Goal: Information Seeking & Learning: Learn about a topic

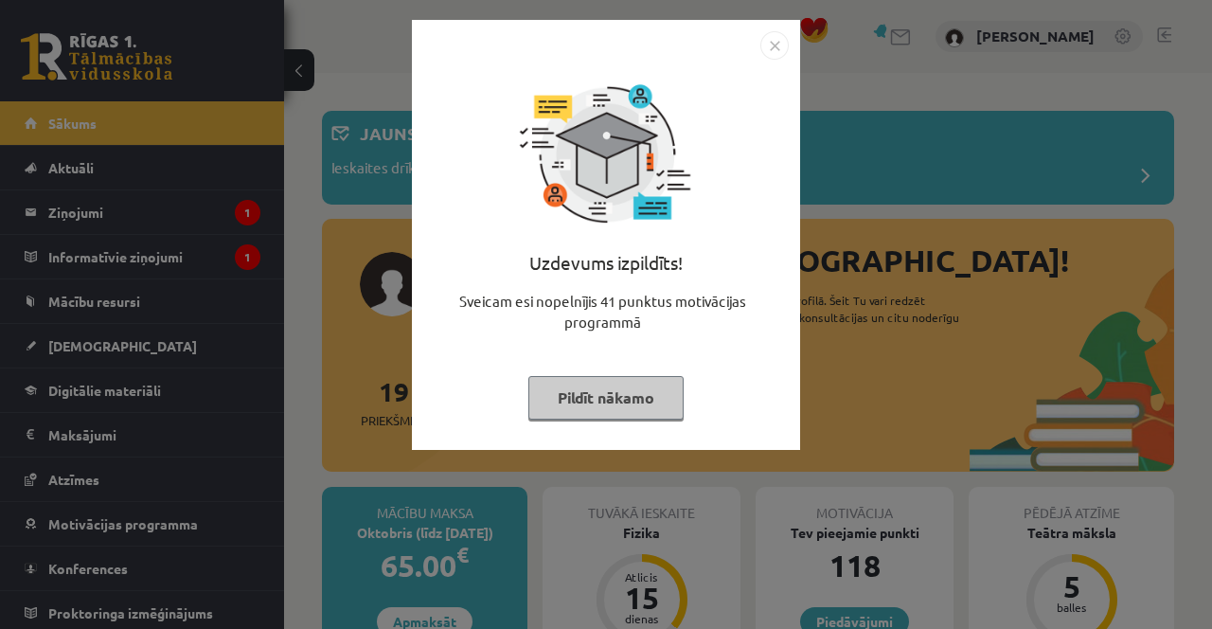
click at [569, 405] on button "Pildīt nākamo" at bounding box center [605, 398] width 155 height 44
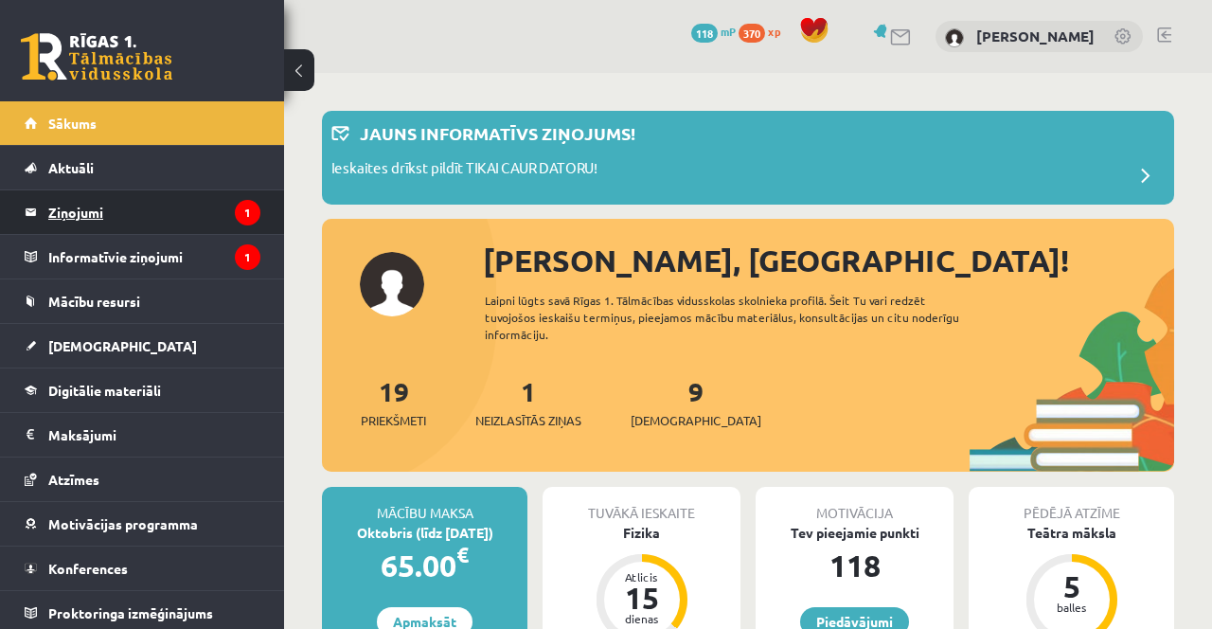
click at [154, 210] on legend "Ziņojumi 1" at bounding box center [154, 212] width 212 height 44
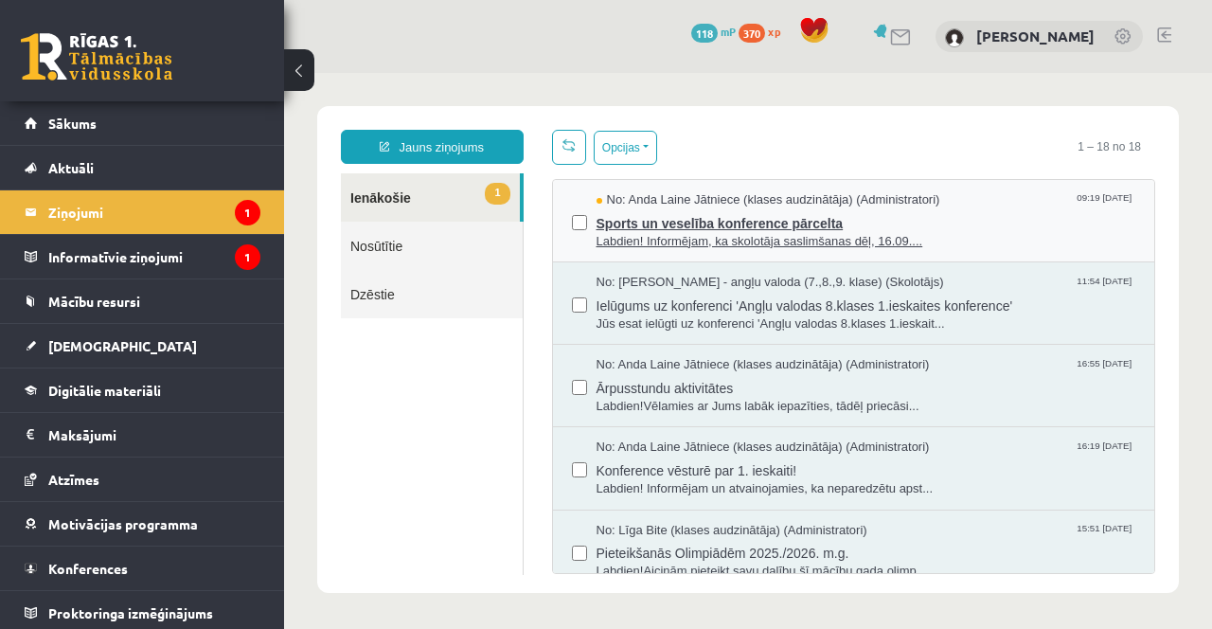
click at [649, 233] on span "Labdien! Informējam, ka skolotāja saslimšanas dēļ, 16.09...." at bounding box center [867, 242] width 540 height 18
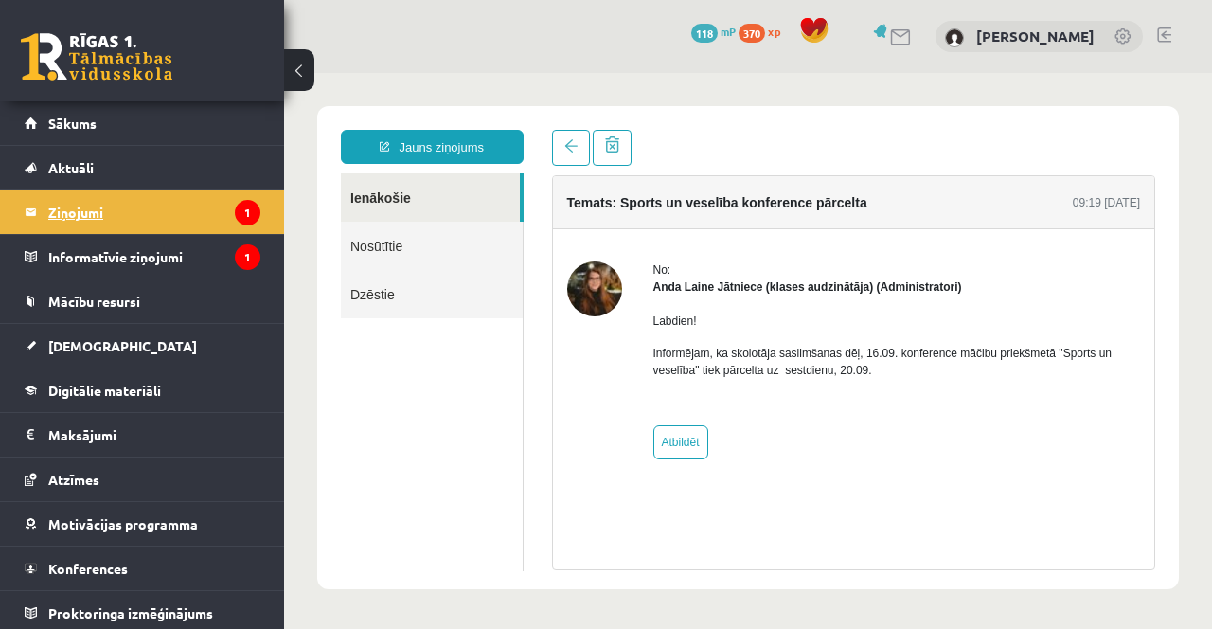
click at [116, 231] on legend "Ziņojumi 1" at bounding box center [154, 212] width 212 height 44
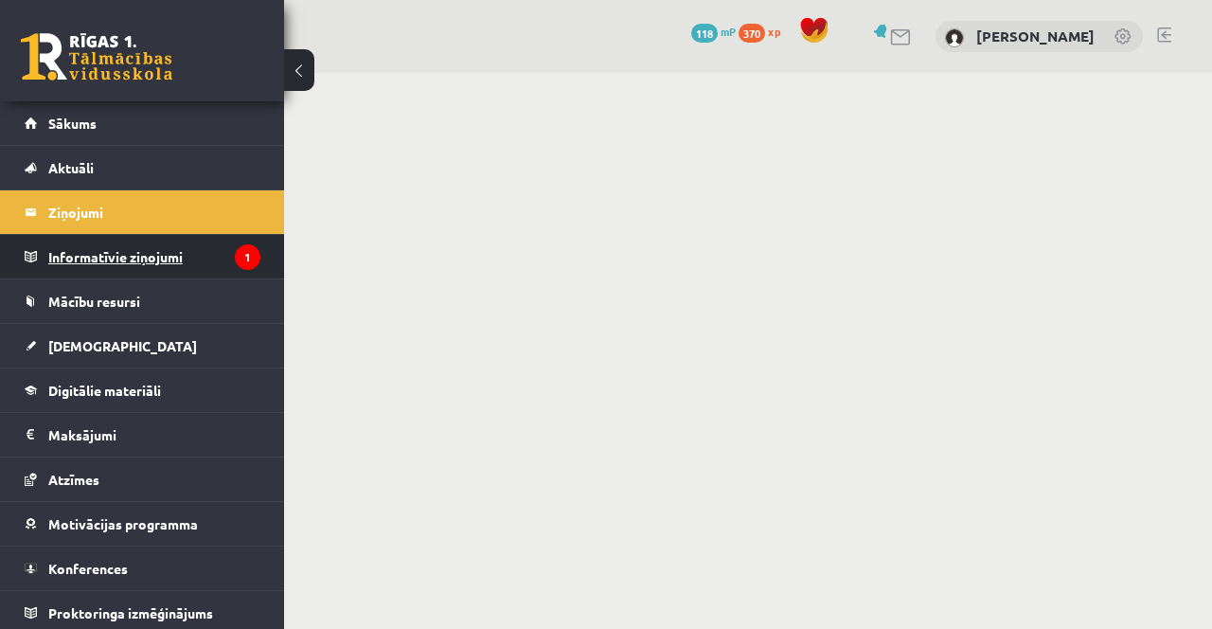
click at [170, 255] on legend "Informatīvie ziņojumi 1" at bounding box center [154, 257] width 212 height 44
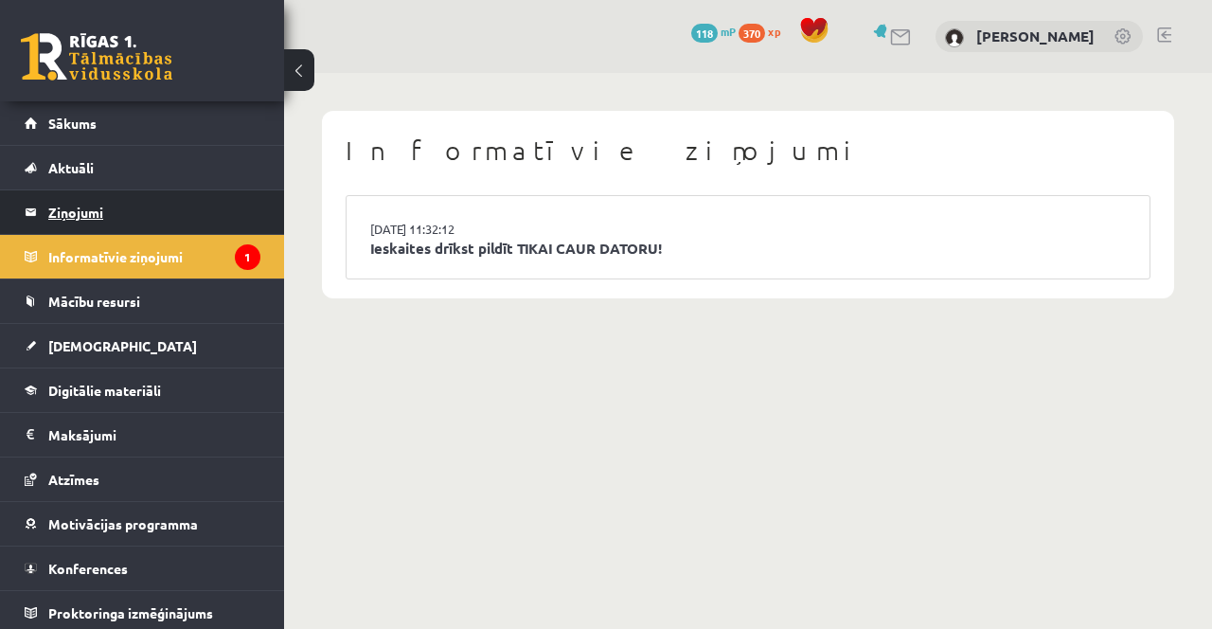
click at [152, 230] on legend "Ziņojumi 1" at bounding box center [154, 212] width 212 height 44
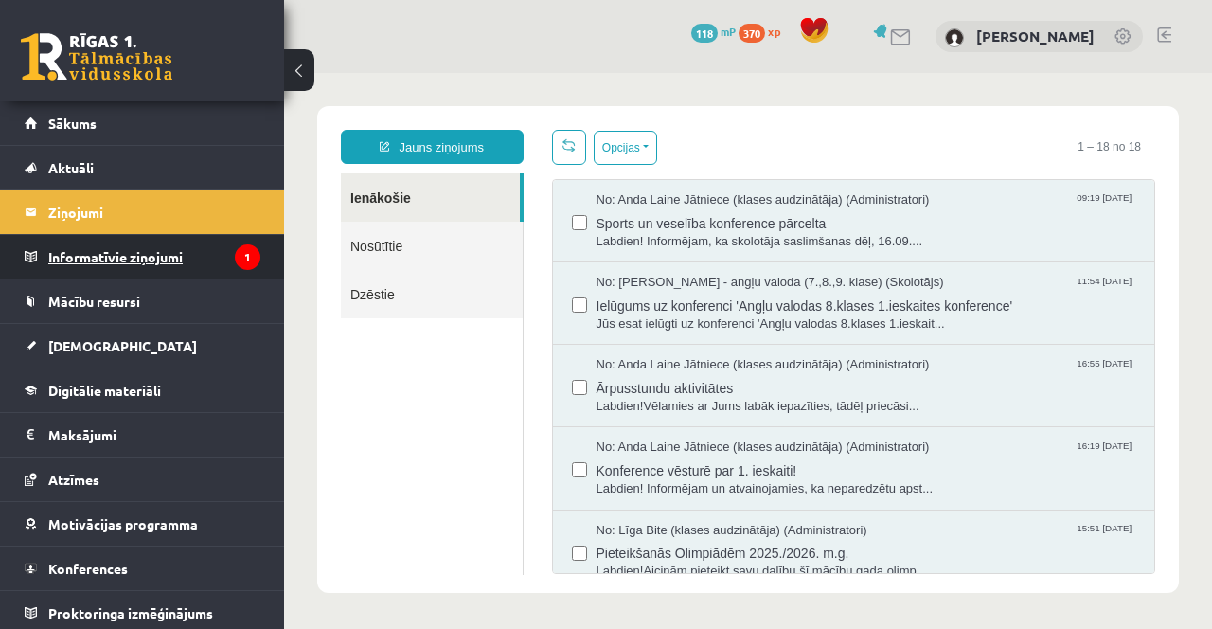
click at [239, 257] on icon "1" at bounding box center [248, 257] width 26 height 26
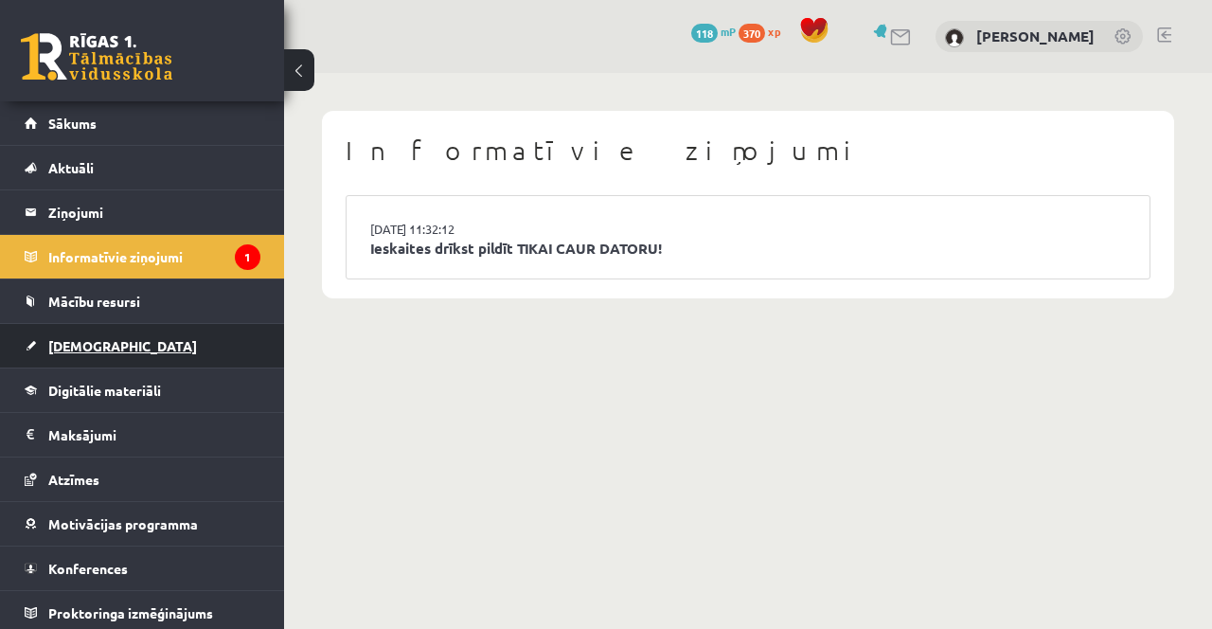
click at [152, 351] on link "[DEMOGRAPHIC_DATA]" at bounding box center [143, 346] width 236 height 44
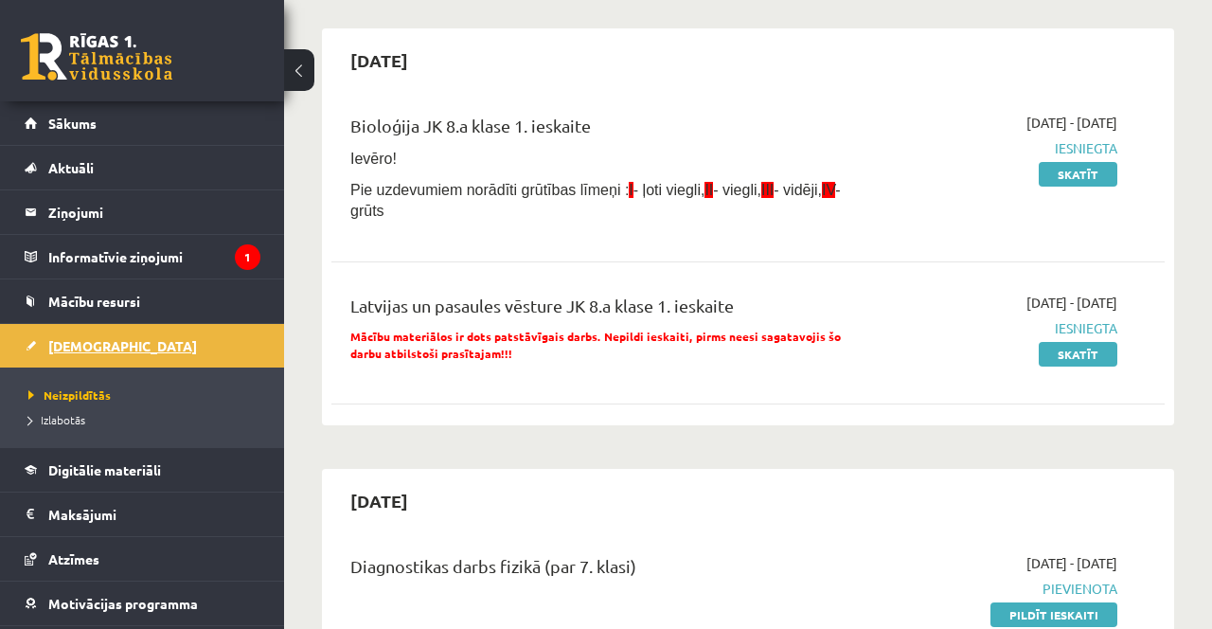
scroll to position [157, 0]
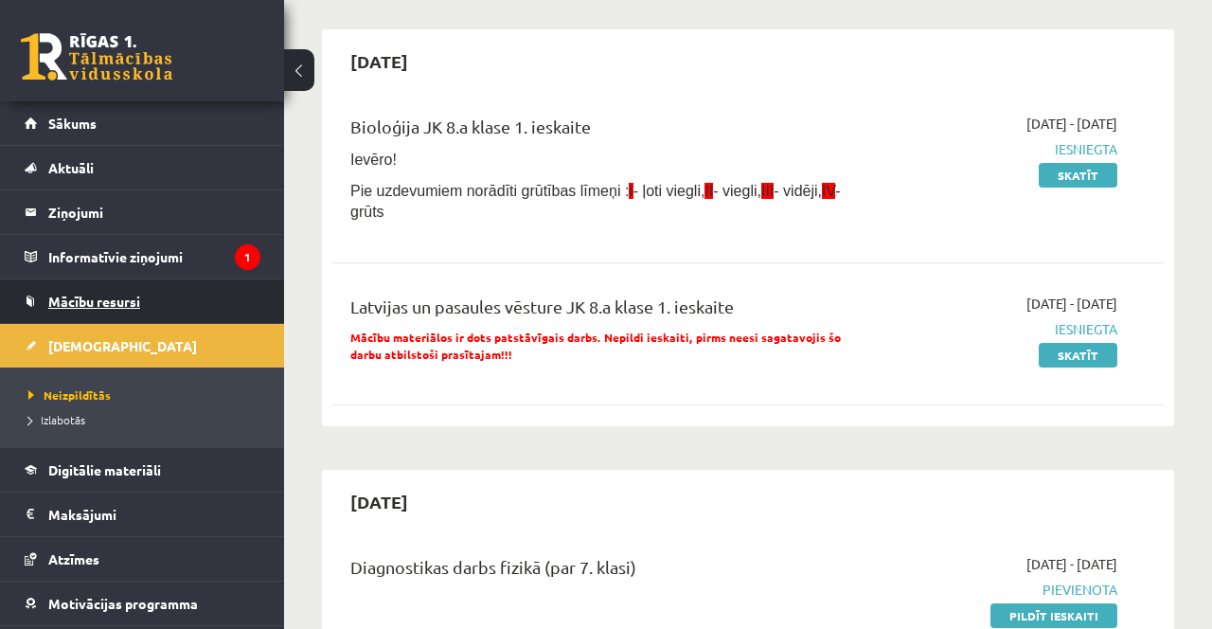
click at [183, 288] on link "Mācību resursi" at bounding box center [143, 301] width 236 height 44
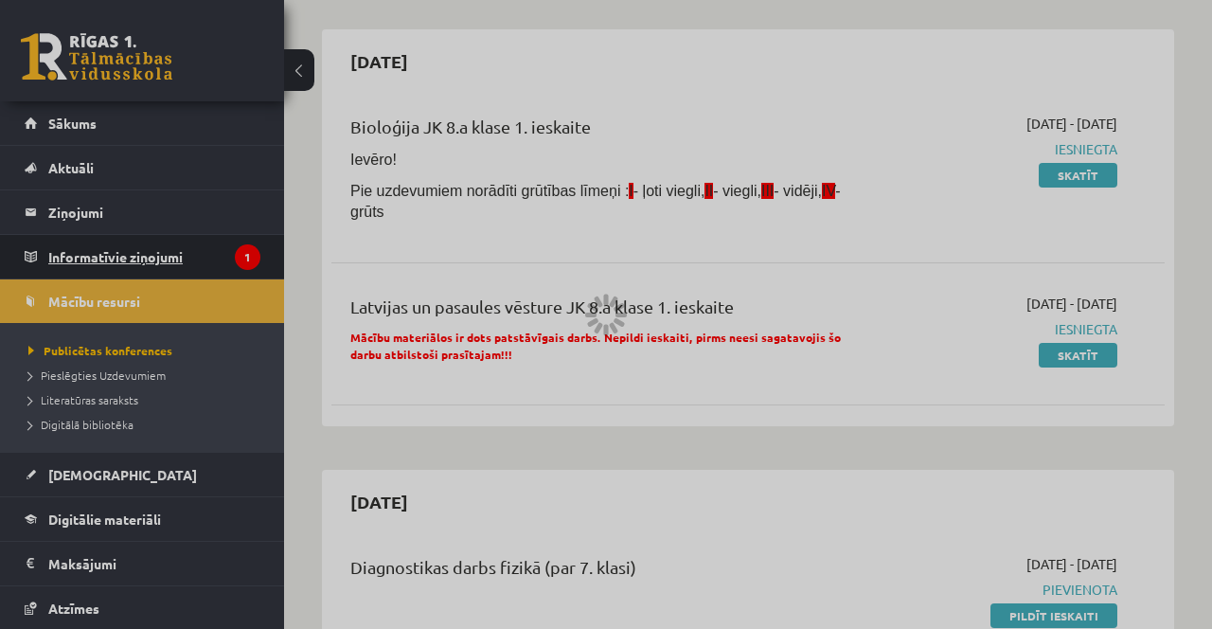
click at [234, 241] on legend "Informatīvie ziņojumi 1" at bounding box center [154, 257] width 212 height 44
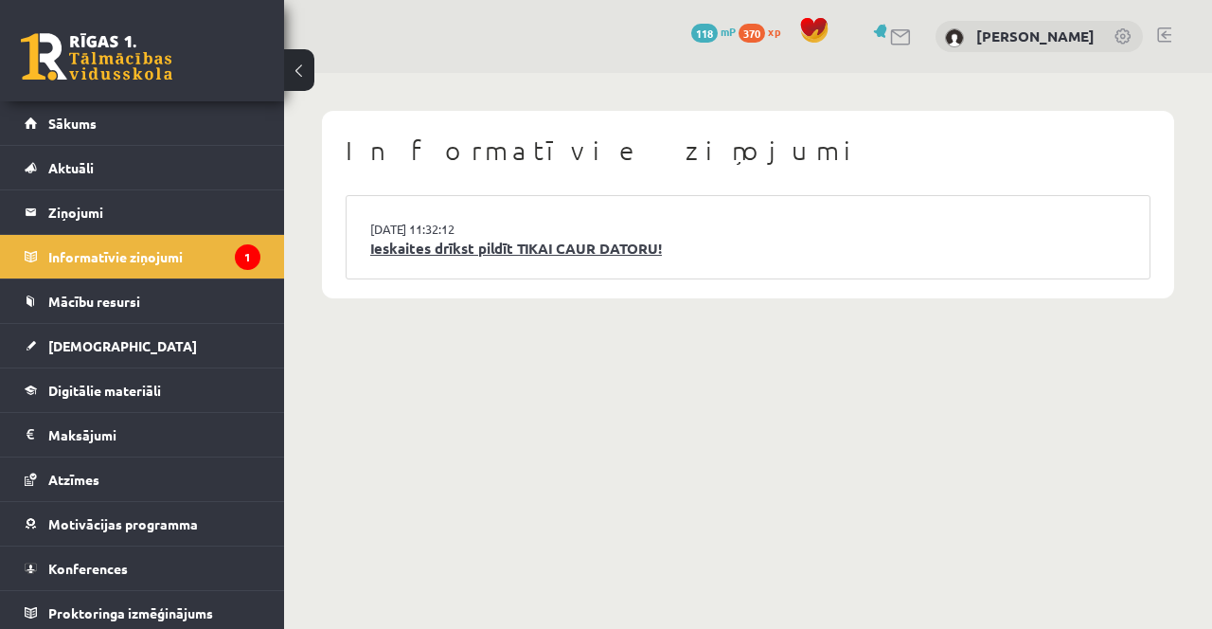
click at [620, 241] on link "Ieskaites drīkst pildīt TIKAI CAUR DATORU!" at bounding box center [748, 249] width 756 height 22
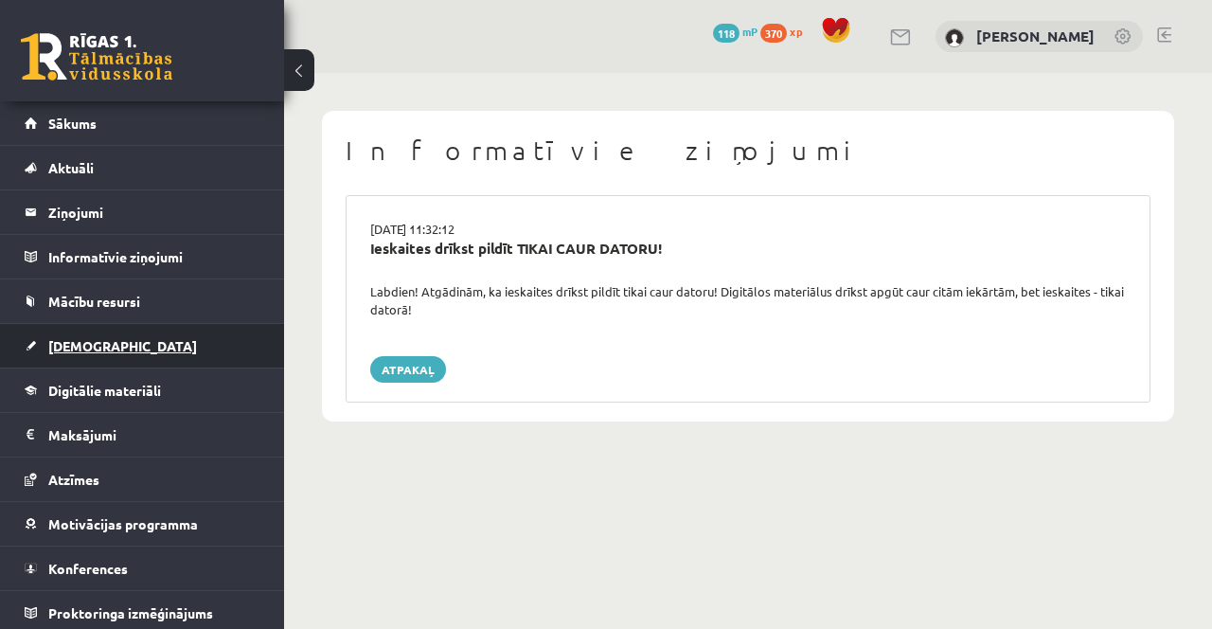
click at [117, 345] on link "[DEMOGRAPHIC_DATA]" at bounding box center [143, 346] width 236 height 44
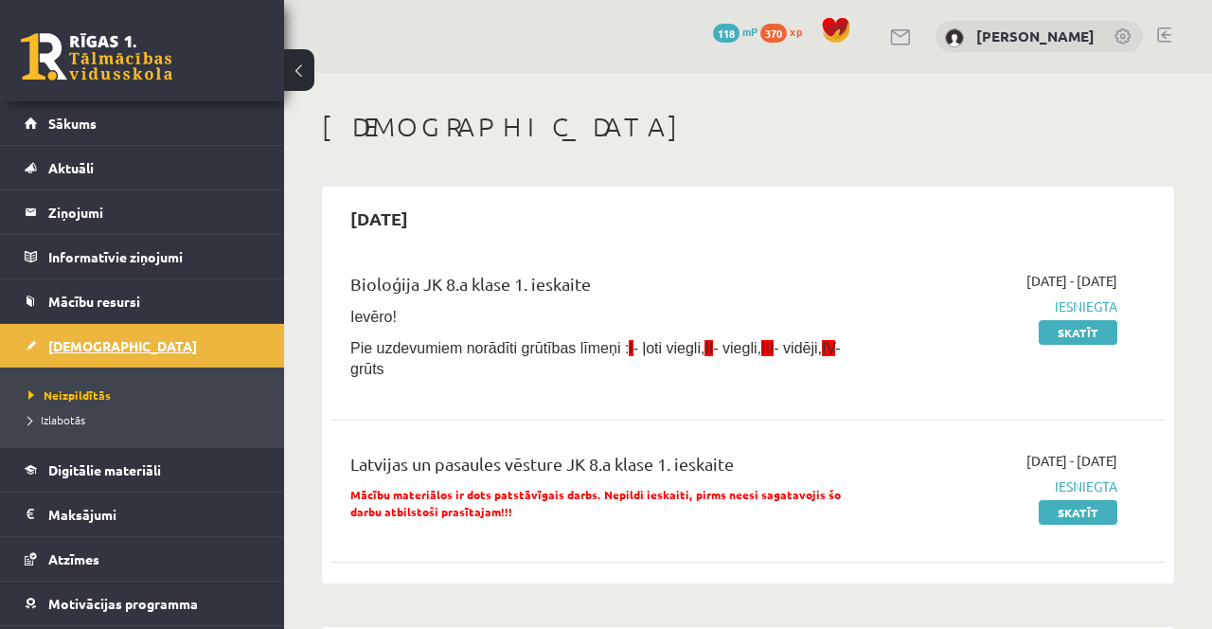
scroll to position [23, 0]
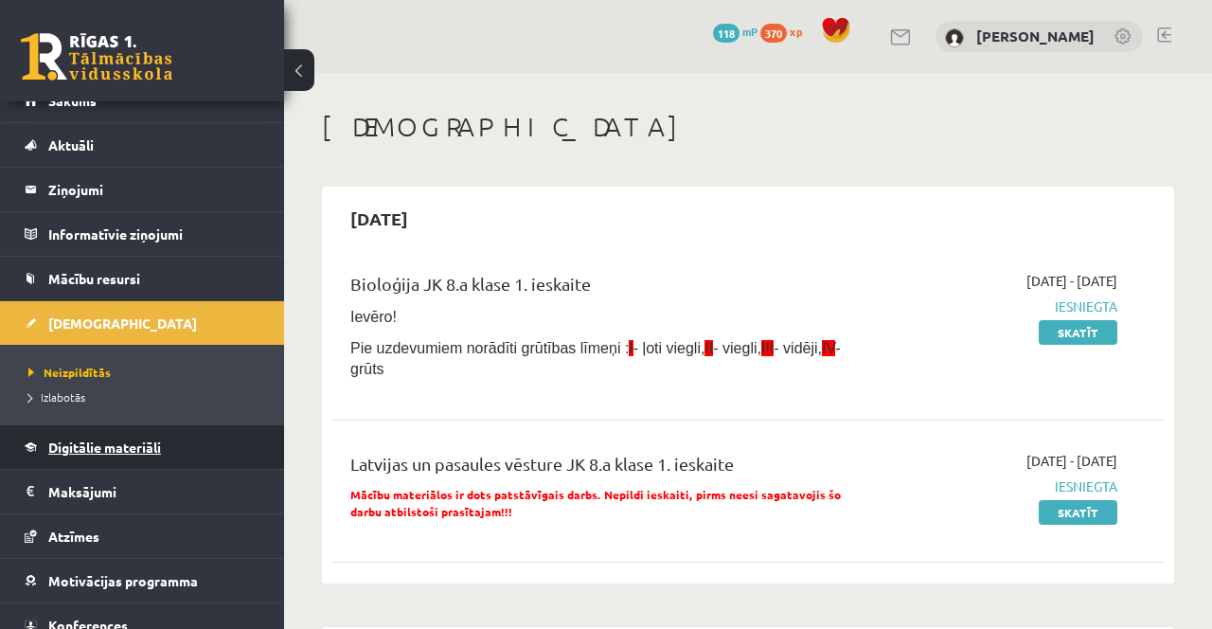
click at [163, 446] on link "Digitālie materiāli" at bounding box center [143, 447] width 236 height 44
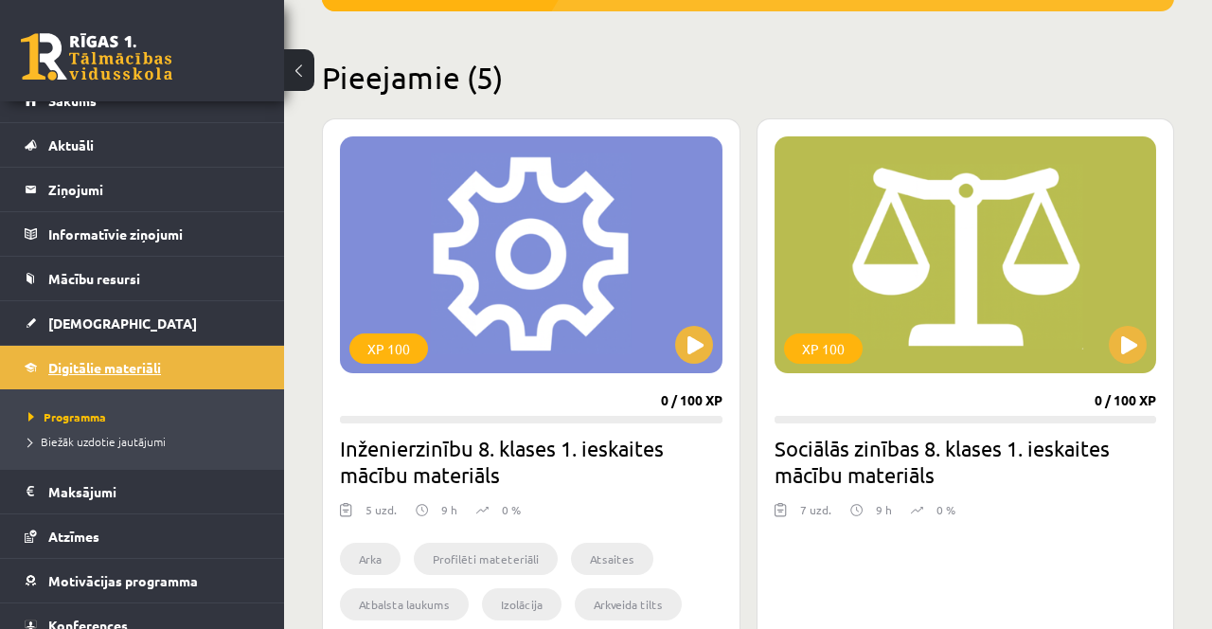
scroll to position [419, 0]
